Goal: Transaction & Acquisition: Purchase product/service

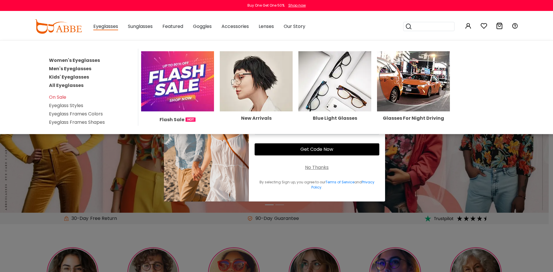
type input "**********"
click at [58, 67] on link "Men's Eyeglasses" at bounding box center [70, 68] width 42 height 7
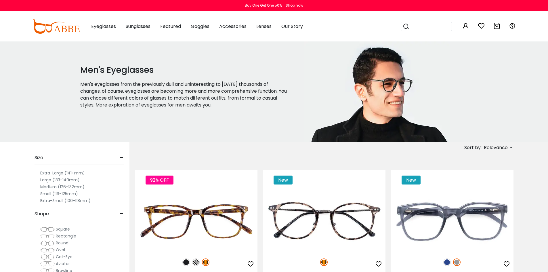
type input "**********"
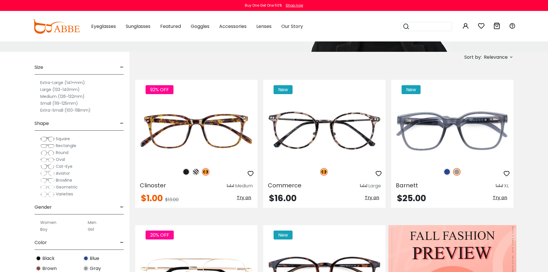
scroll to position [110, 0]
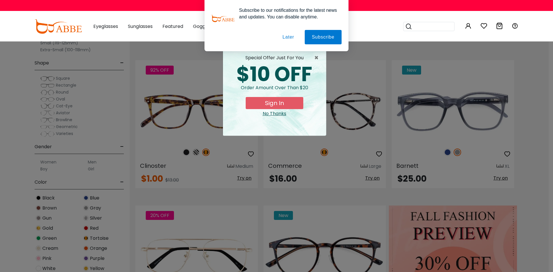
click at [285, 38] on button "Later" at bounding box center [288, 37] width 26 height 14
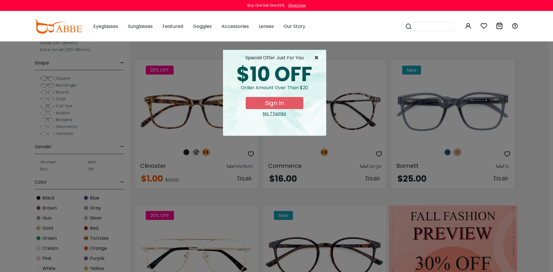
click at [319, 59] on span "×" at bounding box center [317, 57] width 7 height 7
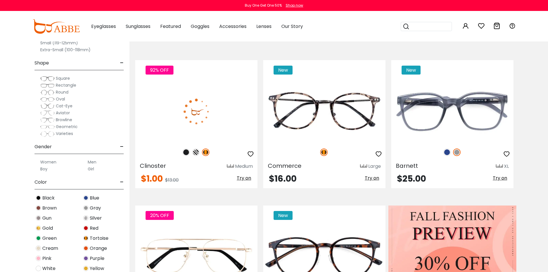
click at [215, 133] on img at bounding box center [196, 111] width 122 height 61
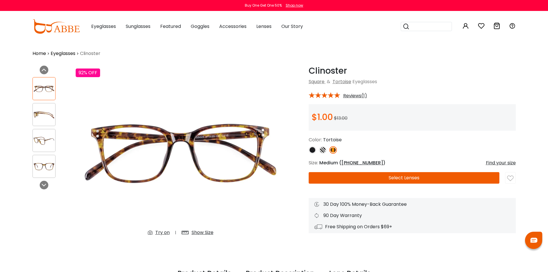
type input "**********"
click at [325, 151] on img at bounding box center [322, 149] width 7 height 7
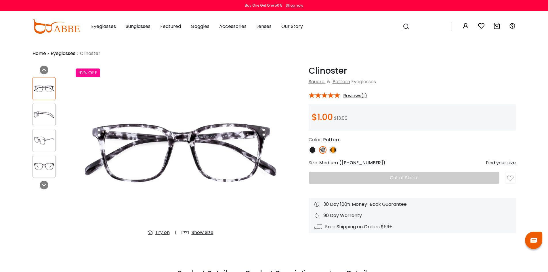
click at [310, 149] on img at bounding box center [312, 149] width 7 height 7
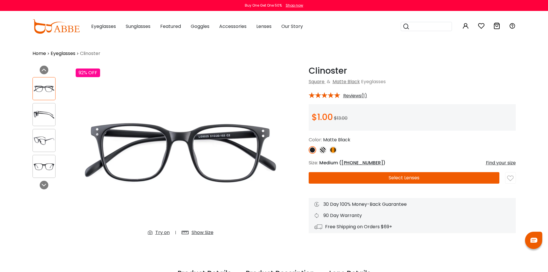
click at [335, 151] on img at bounding box center [333, 149] width 7 height 7
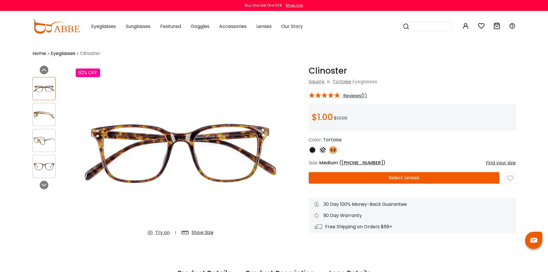
click at [373, 180] on button "Select Lenses" at bounding box center [404, 178] width 191 height 12
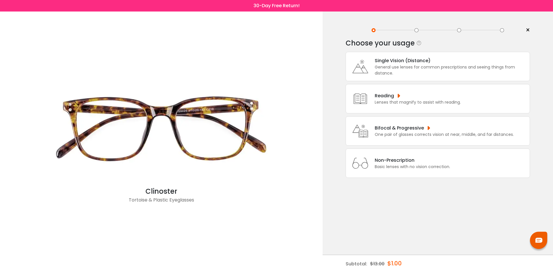
click at [393, 70] on div "General use lenses for common prescriptions and seeing things from distance." at bounding box center [451, 70] width 152 height 12
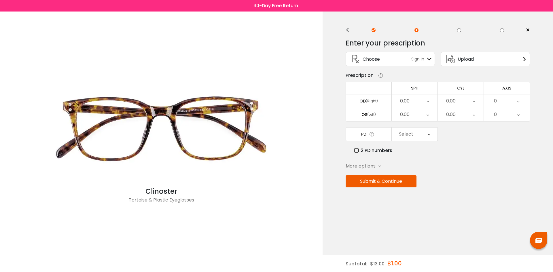
click at [415, 59] on span "Sign In" at bounding box center [419, 59] width 16 height 6
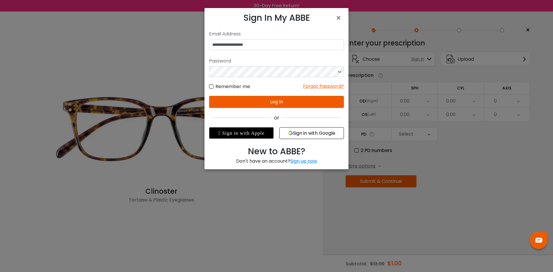
click at [269, 101] on button "Log In" at bounding box center [276, 102] width 135 height 12
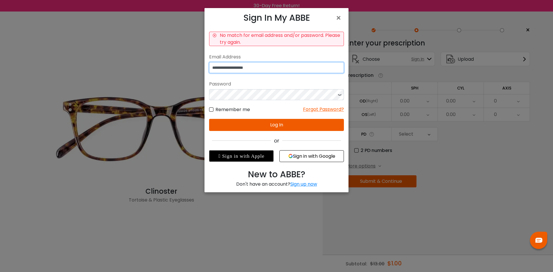
click at [261, 66] on input "**********" at bounding box center [276, 67] width 135 height 11
click at [280, 66] on input "**********" at bounding box center [276, 67] width 135 height 11
click at [315, 156] on button "Sign in with Google" at bounding box center [311, 156] width 64 height 12
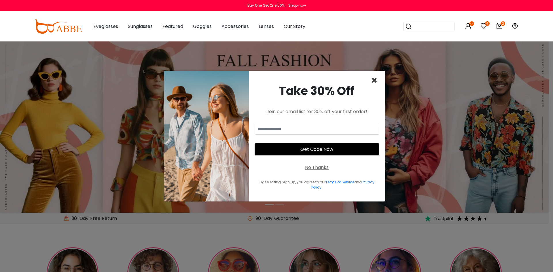
click at [374, 81] on span "×" at bounding box center [374, 80] width 7 height 15
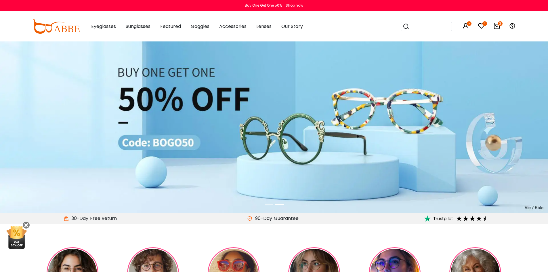
click at [498, 25] on icon at bounding box center [497, 25] width 7 height 7
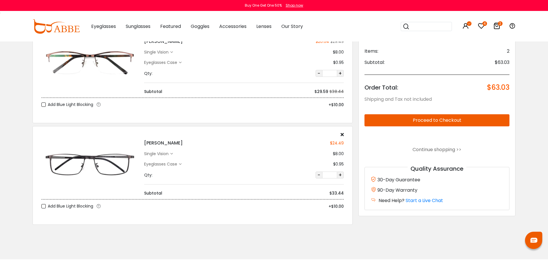
scroll to position [6, 0]
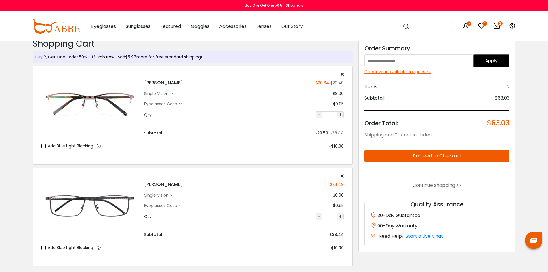
click at [482, 27] on icon at bounding box center [481, 25] width 7 height 7
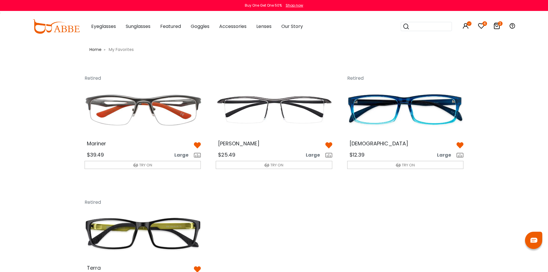
click at [198, 147] on img at bounding box center [197, 145] width 7 height 7
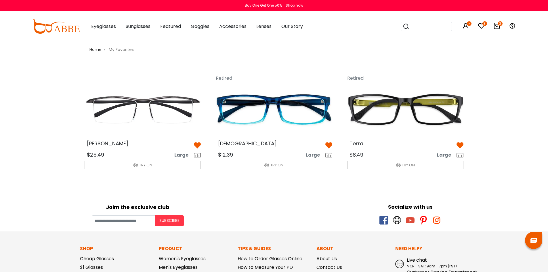
click at [461, 144] on img at bounding box center [460, 145] width 7 height 7
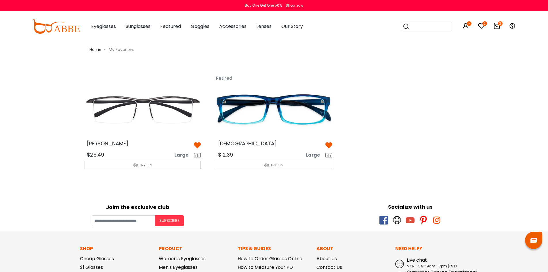
click at [330, 146] on img at bounding box center [329, 145] width 7 height 7
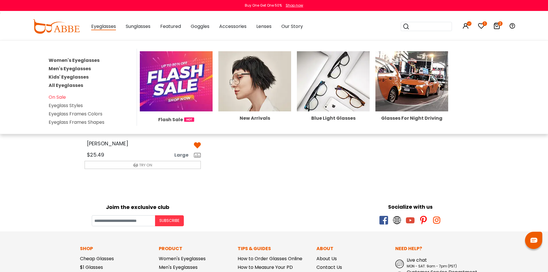
click at [55, 68] on link "Men's Eyeglasses" at bounding box center [70, 68] width 42 height 7
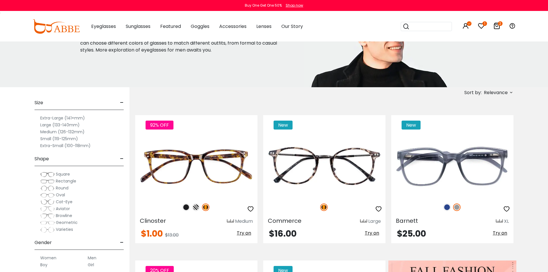
scroll to position [110, 0]
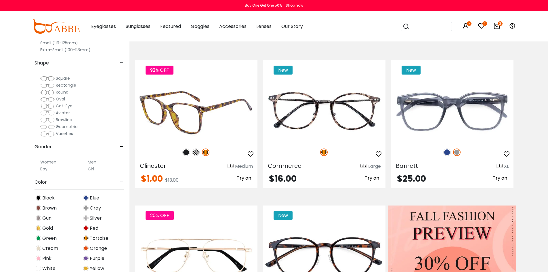
click at [202, 125] on img at bounding box center [196, 111] width 122 height 61
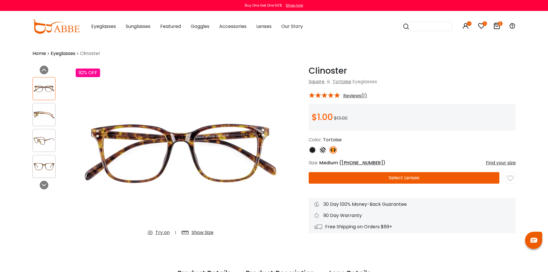
click at [366, 177] on button "Select Lenses" at bounding box center [404, 178] width 191 height 12
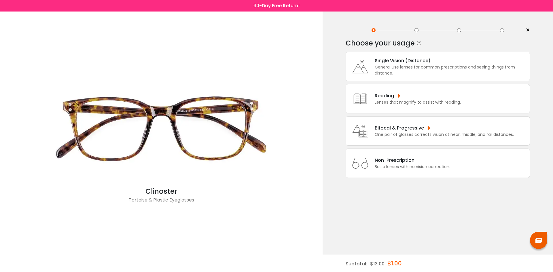
click at [358, 69] on icon at bounding box center [360, 66] width 23 height 23
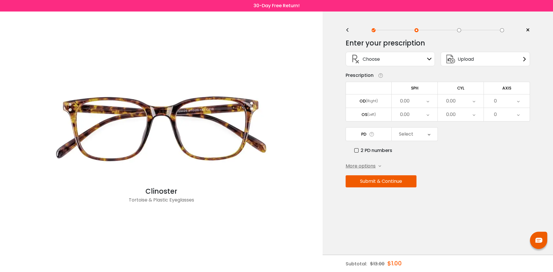
click at [384, 59] on div "Choose Sign In" at bounding box center [390, 59] width 83 height 14
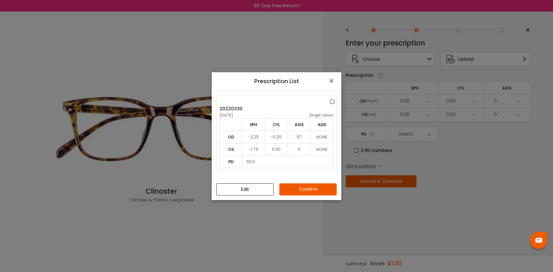
click at [307, 189] on button "Confirm" at bounding box center [307, 189] width 57 height 12
click at [334, 101] on label at bounding box center [333, 101] width 6 height 7
click at [313, 187] on button "Confirm" at bounding box center [307, 189] width 57 height 12
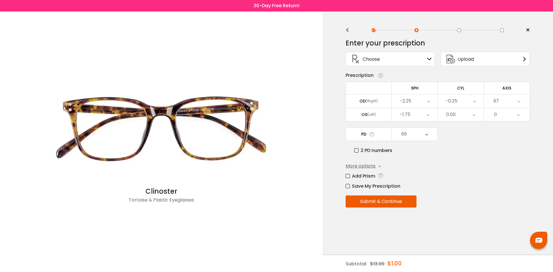
click at [383, 199] on button "Submit & Continue" at bounding box center [380, 201] width 71 height 12
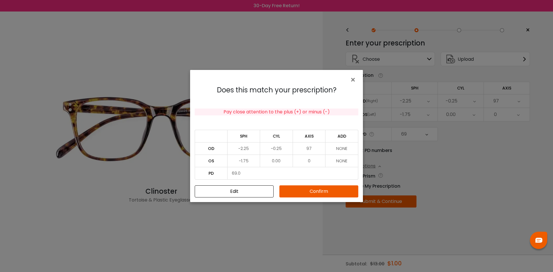
click at [326, 193] on button "Confirm" at bounding box center [318, 191] width 79 height 12
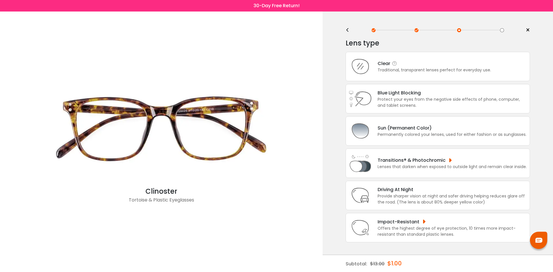
click at [403, 64] on div "Clear" at bounding box center [433, 63] width 113 height 7
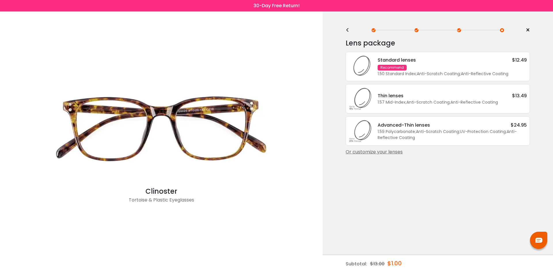
click at [382, 153] on div "Or customize your lenses" at bounding box center [437, 152] width 184 height 7
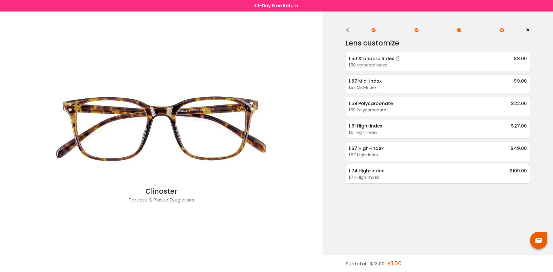
click at [356, 64] on div "1.50 Standard Index" at bounding box center [438, 65] width 178 height 6
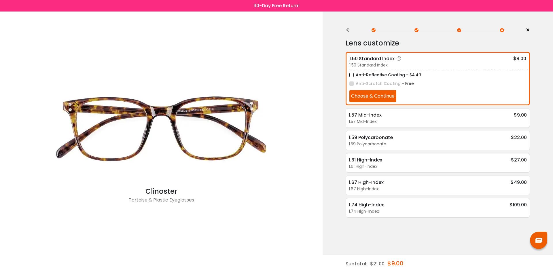
click at [368, 96] on button "Choose & Continue" at bounding box center [372, 96] width 47 height 12
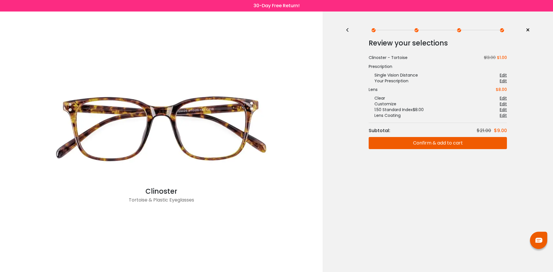
click at [425, 142] on button "Confirm & add to cart" at bounding box center [437, 143] width 138 height 12
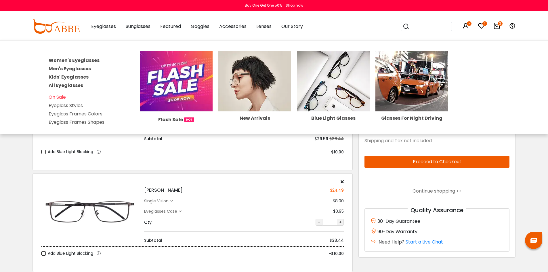
click at [74, 67] on link "Men's Eyeglasses" at bounding box center [70, 68] width 42 height 7
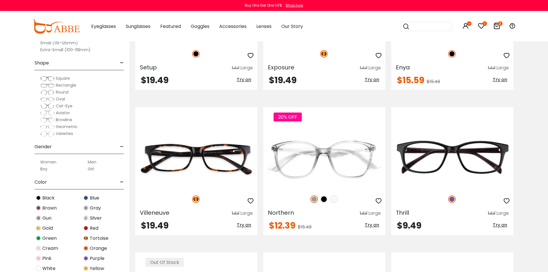
scroll to position [2278, 0]
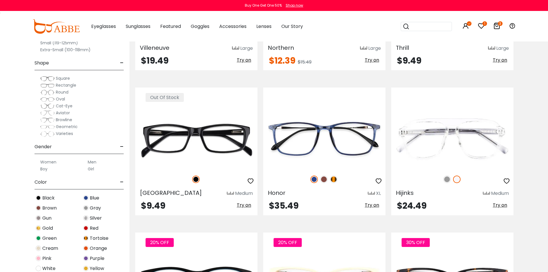
click at [90, 163] on label "Men" at bounding box center [92, 162] width 9 height 7
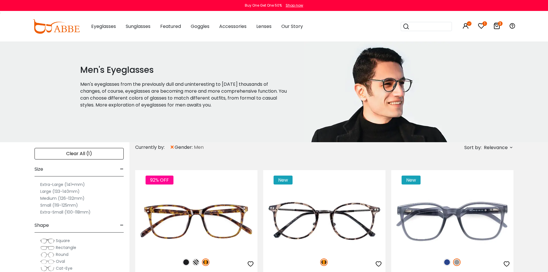
click at [48, 183] on label "Extra-Large (141+mm)" at bounding box center [62, 184] width 45 height 7
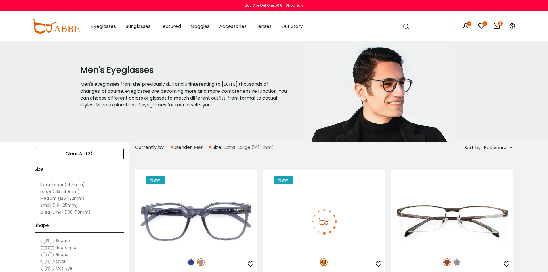
click at [449, 59] on img at bounding box center [377, 91] width 146 height 101
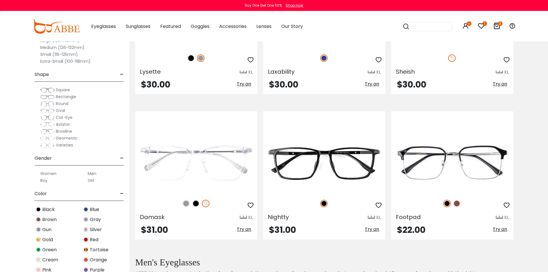
scroll to position [2152, 0]
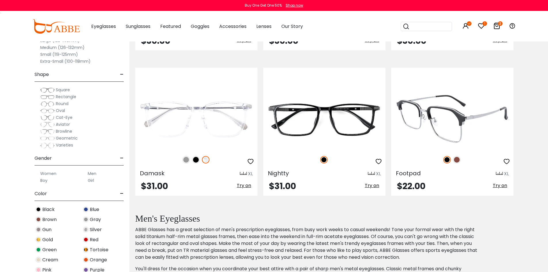
click at [450, 114] on img at bounding box center [453, 118] width 122 height 61
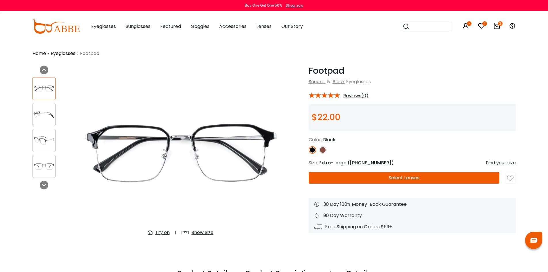
click at [357, 176] on button "Select Lenses" at bounding box center [404, 178] width 191 height 12
